Goal: Check status: Check status

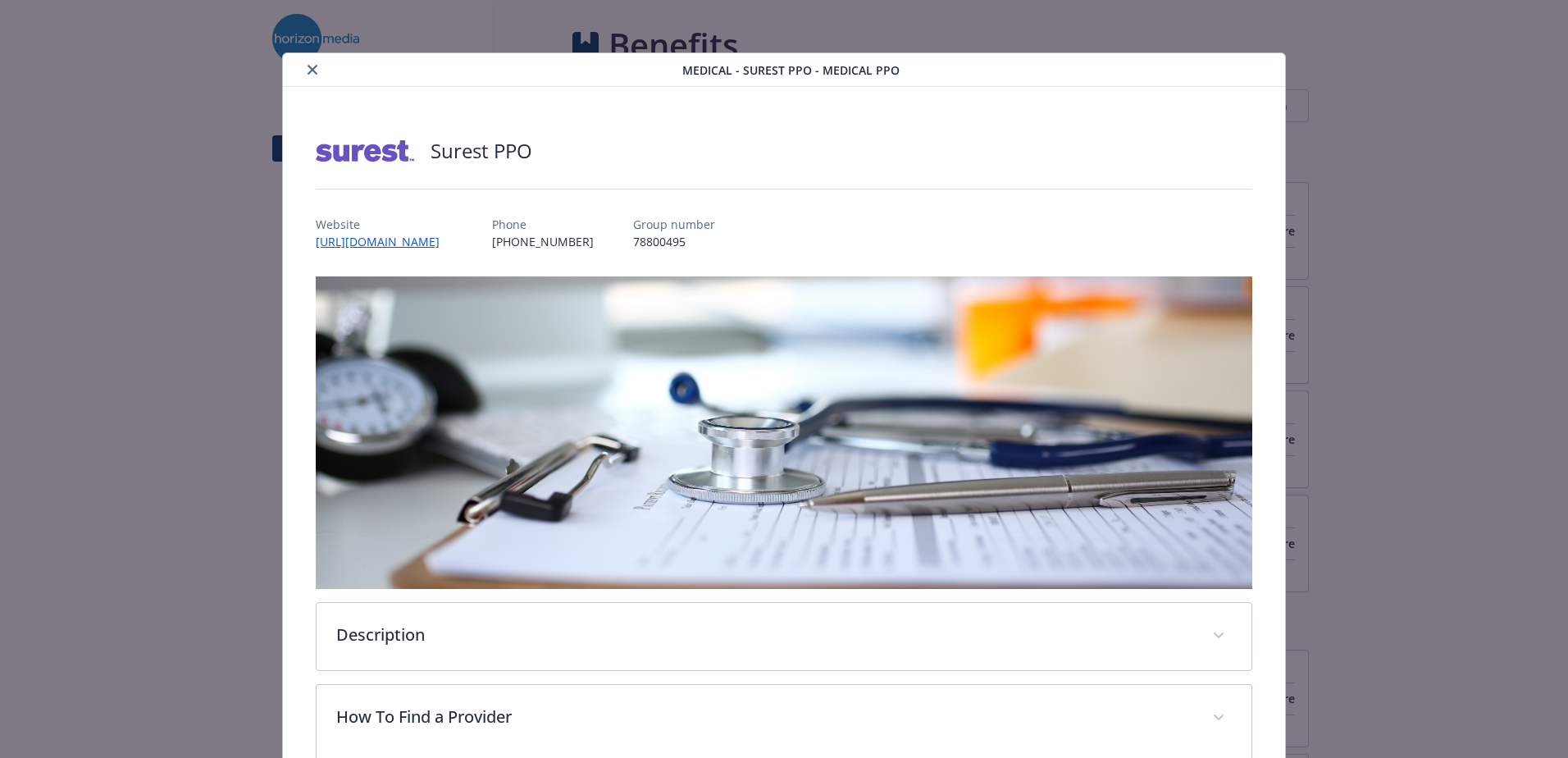
scroll to position [377, 0]
